Goal: Transaction & Acquisition: Subscribe to service/newsletter

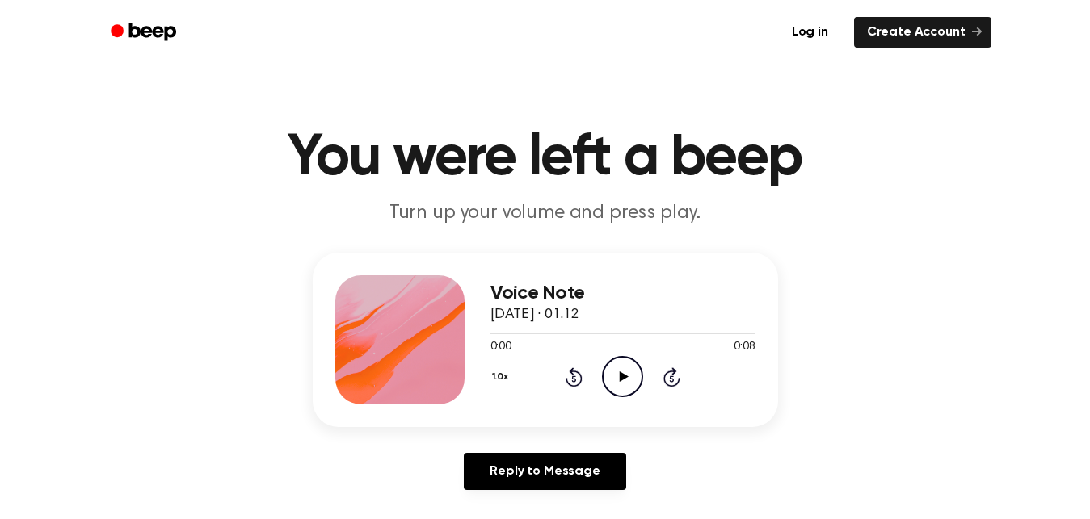
scroll to position [90, 0]
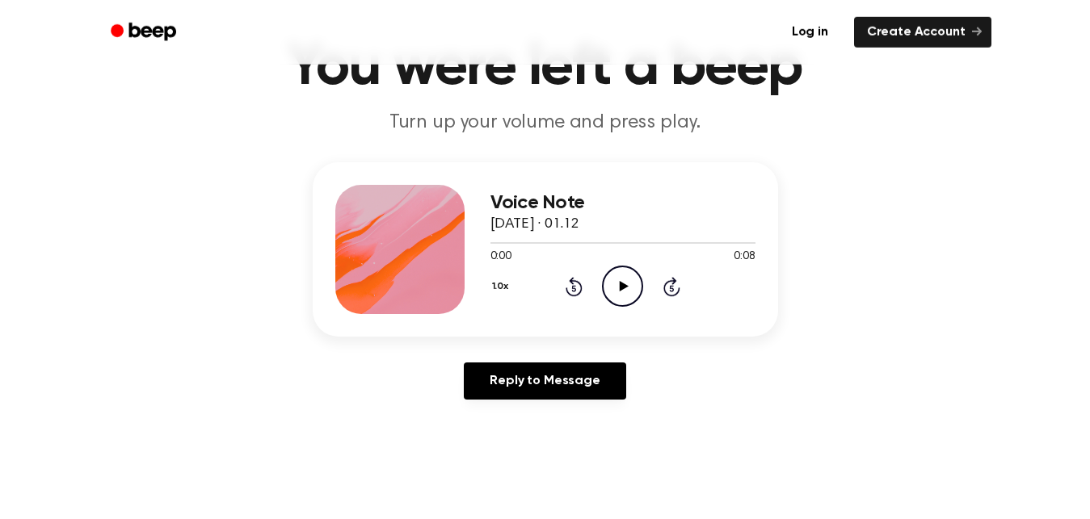
click at [620, 282] on icon at bounding box center [623, 286] width 9 height 10
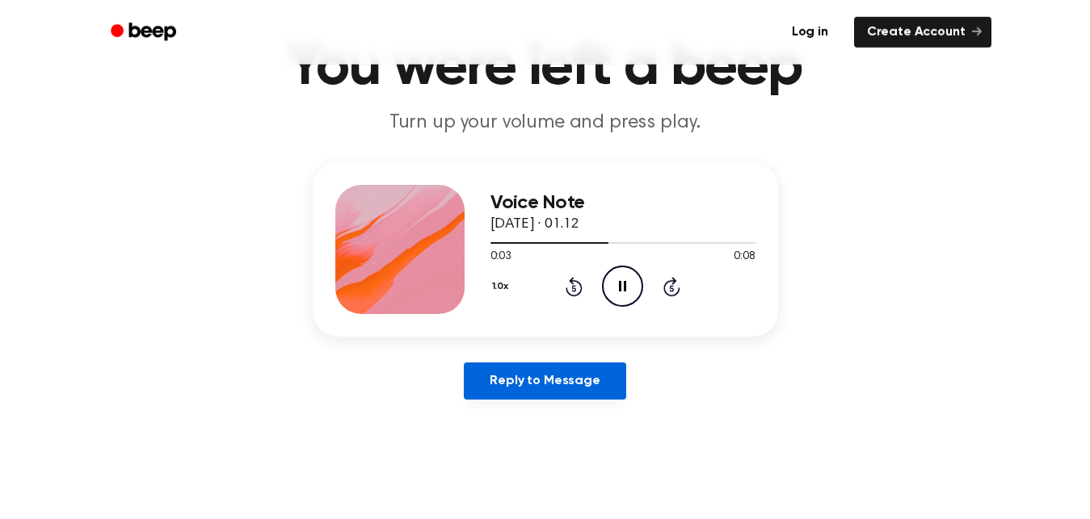
click at [582, 370] on link "Reply to Message" at bounding box center [545, 381] width 162 height 37
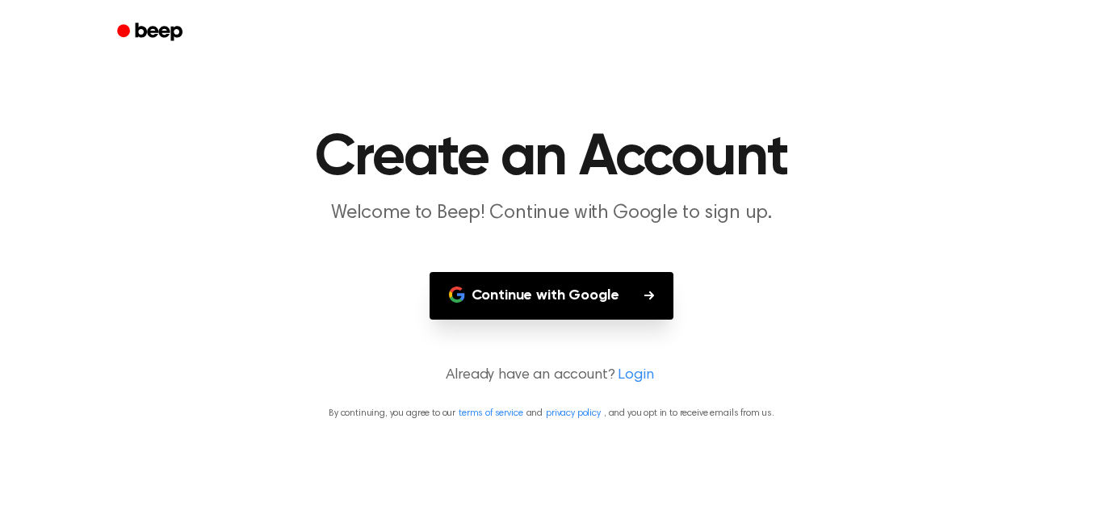
click at [552, 315] on button "Continue with Google" at bounding box center [552, 296] width 245 height 48
click at [622, 302] on button "Continue with Google" at bounding box center [552, 296] width 245 height 48
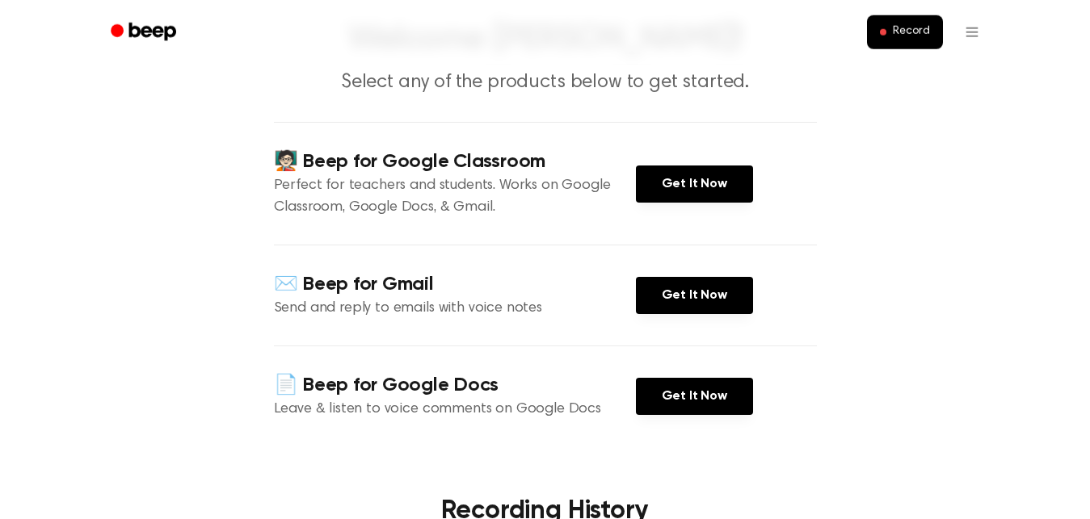
scroll to position [110, 0]
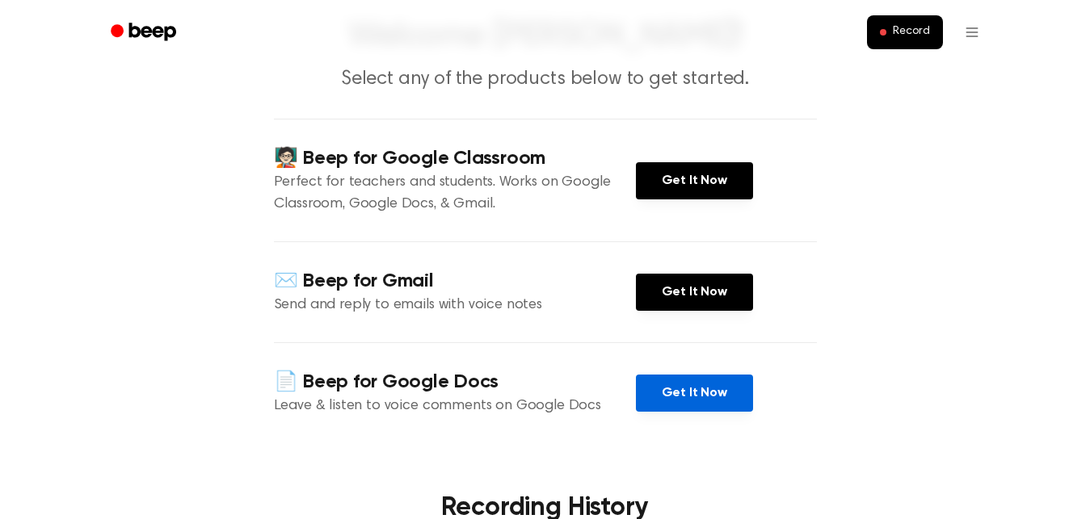
click at [663, 392] on link "Get It Now" at bounding box center [694, 393] width 117 height 37
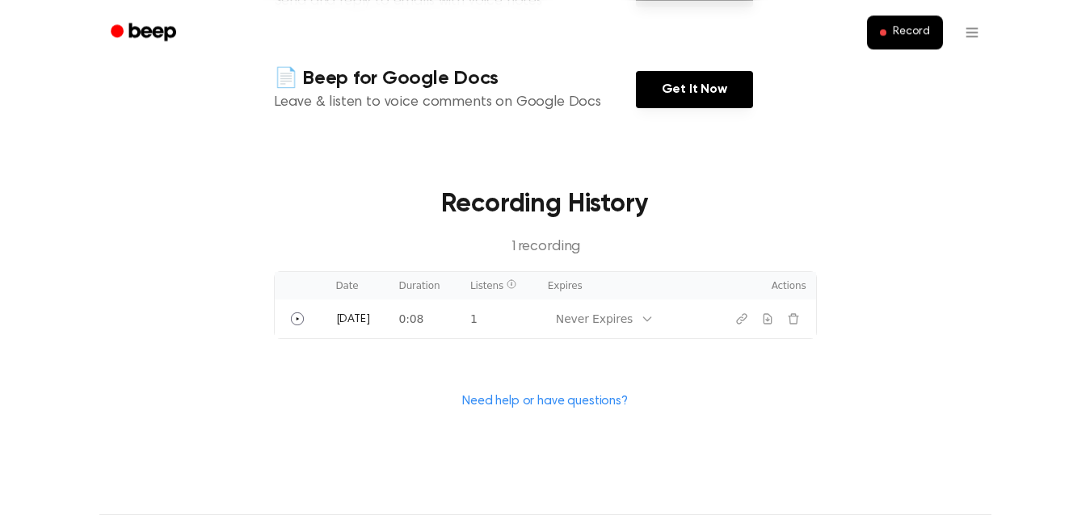
scroll to position [428, 0]
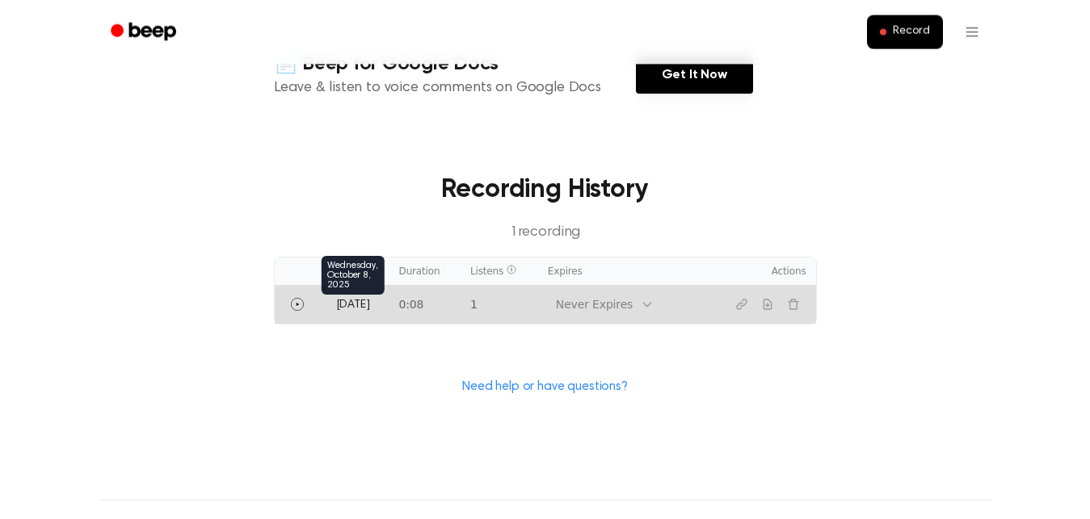
click at [359, 311] on span "[DATE]" at bounding box center [353, 305] width 34 height 11
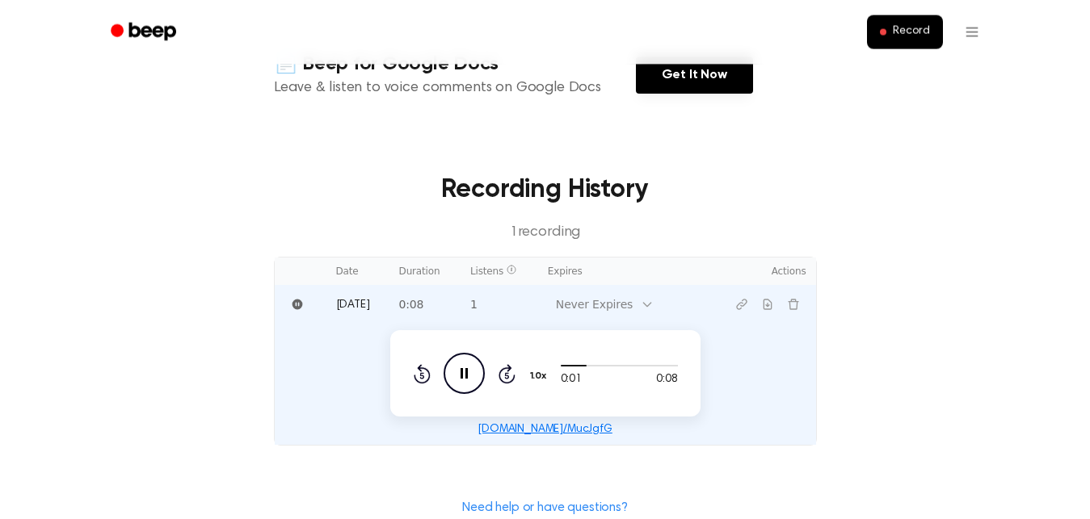
click at [609, 306] on div "Never Expires" at bounding box center [594, 304] width 77 height 17
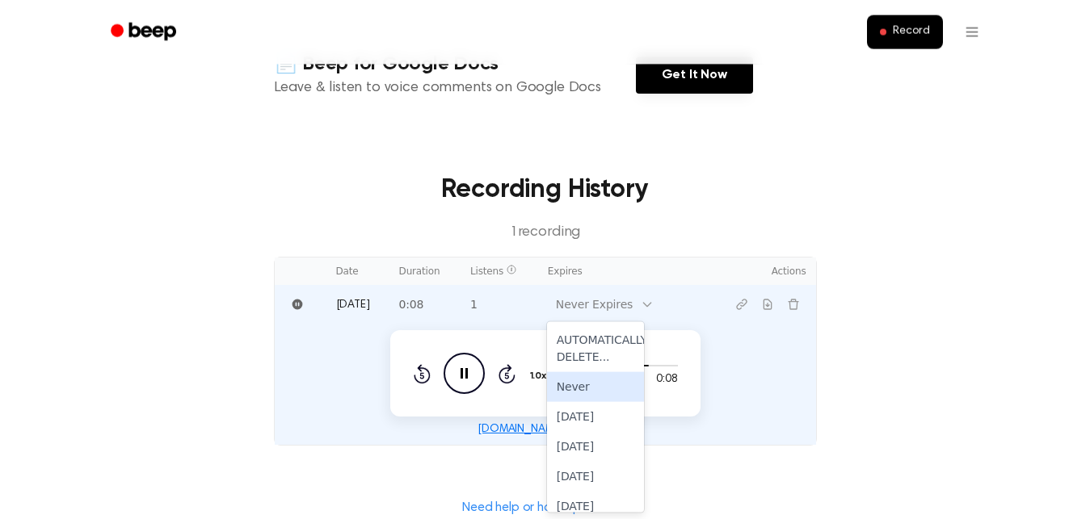
click at [577, 384] on div "Never" at bounding box center [595, 387] width 97 height 30
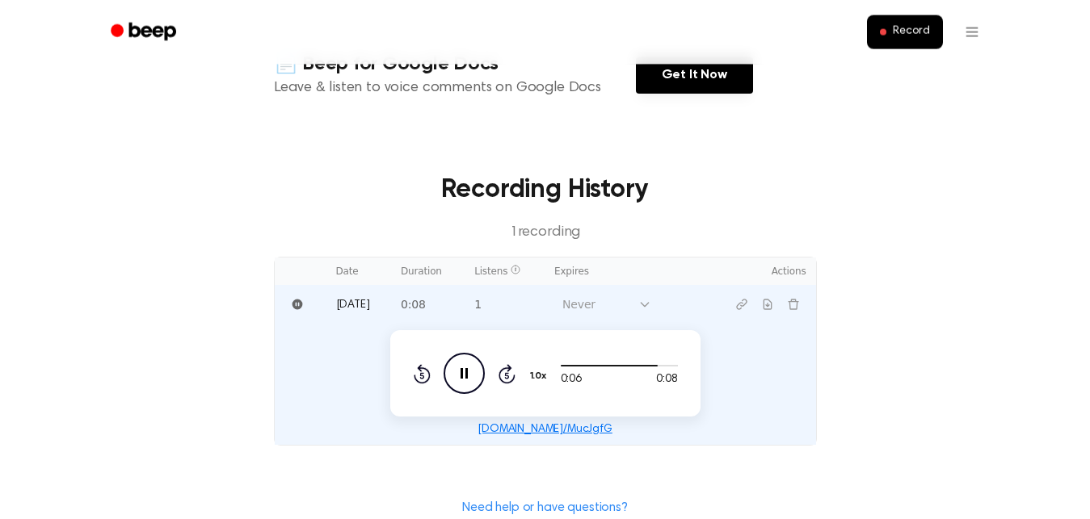
click at [835, 365] on main "Welcome [PERSON_NAME]! Select any of the products below to get started. 🧑🏻‍🏫 Be…" at bounding box center [545, 96] width 1090 height 1049
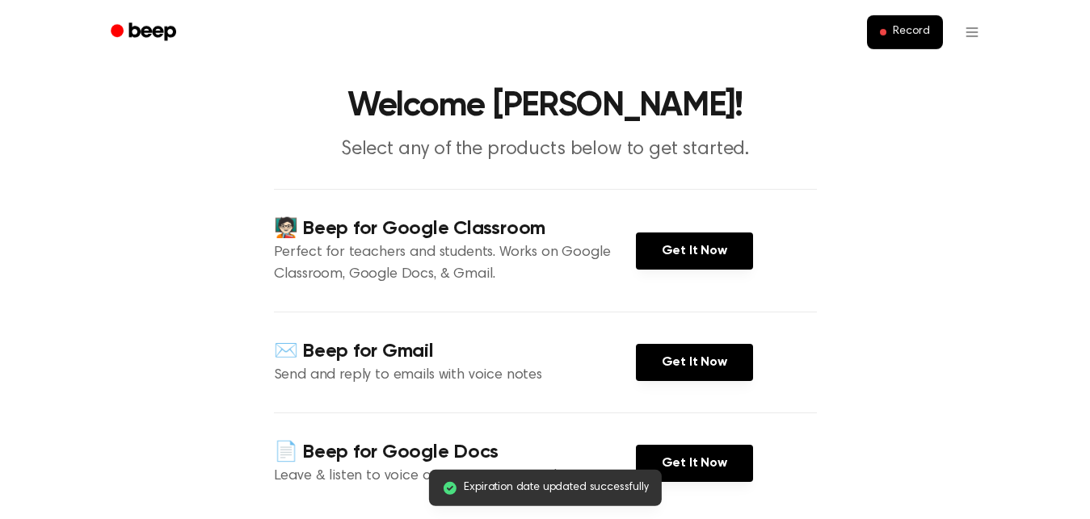
scroll to position [0, 0]
